Goal: Task Accomplishment & Management: Manage account settings

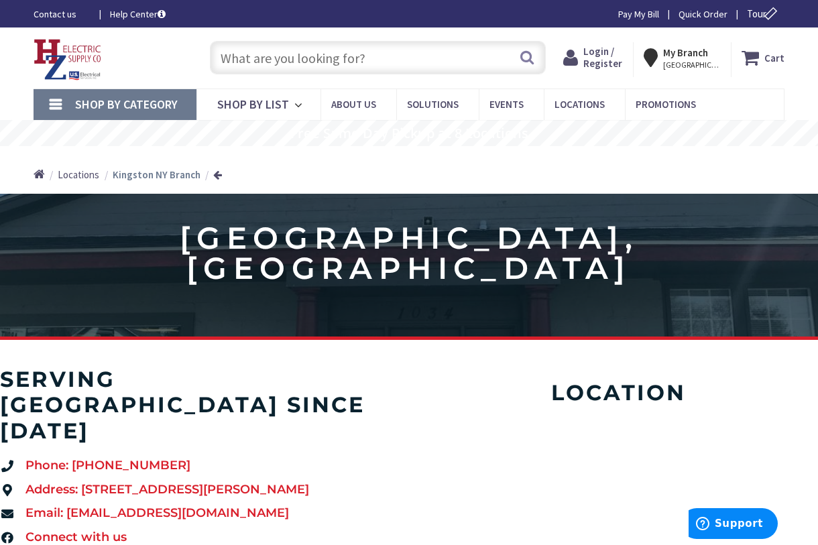
click at [620, 63] on span "Login / Register" at bounding box center [603, 57] width 39 height 25
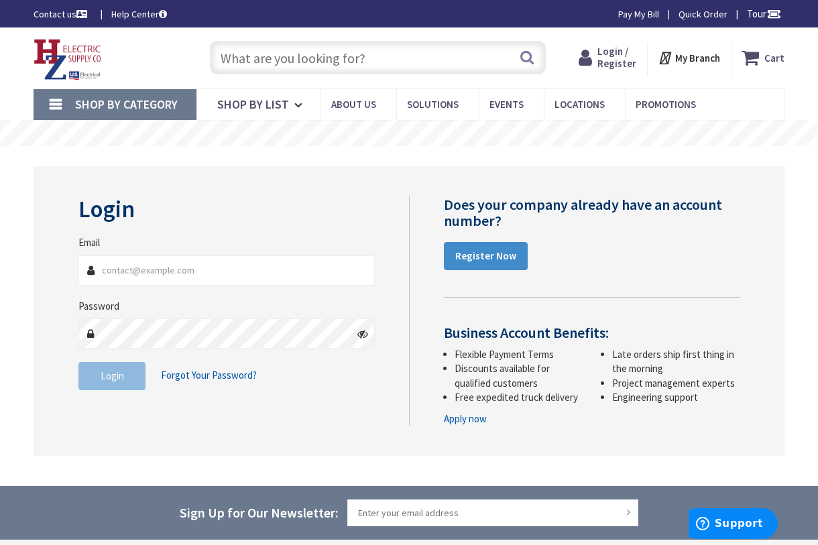
type input "[EMAIL_ADDRESS][DOMAIN_NAME]"
click at [125, 386] on button "Login" at bounding box center [111, 376] width 67 height 28
